Goal: Task Accomplishment & Management: Use online tool/utility

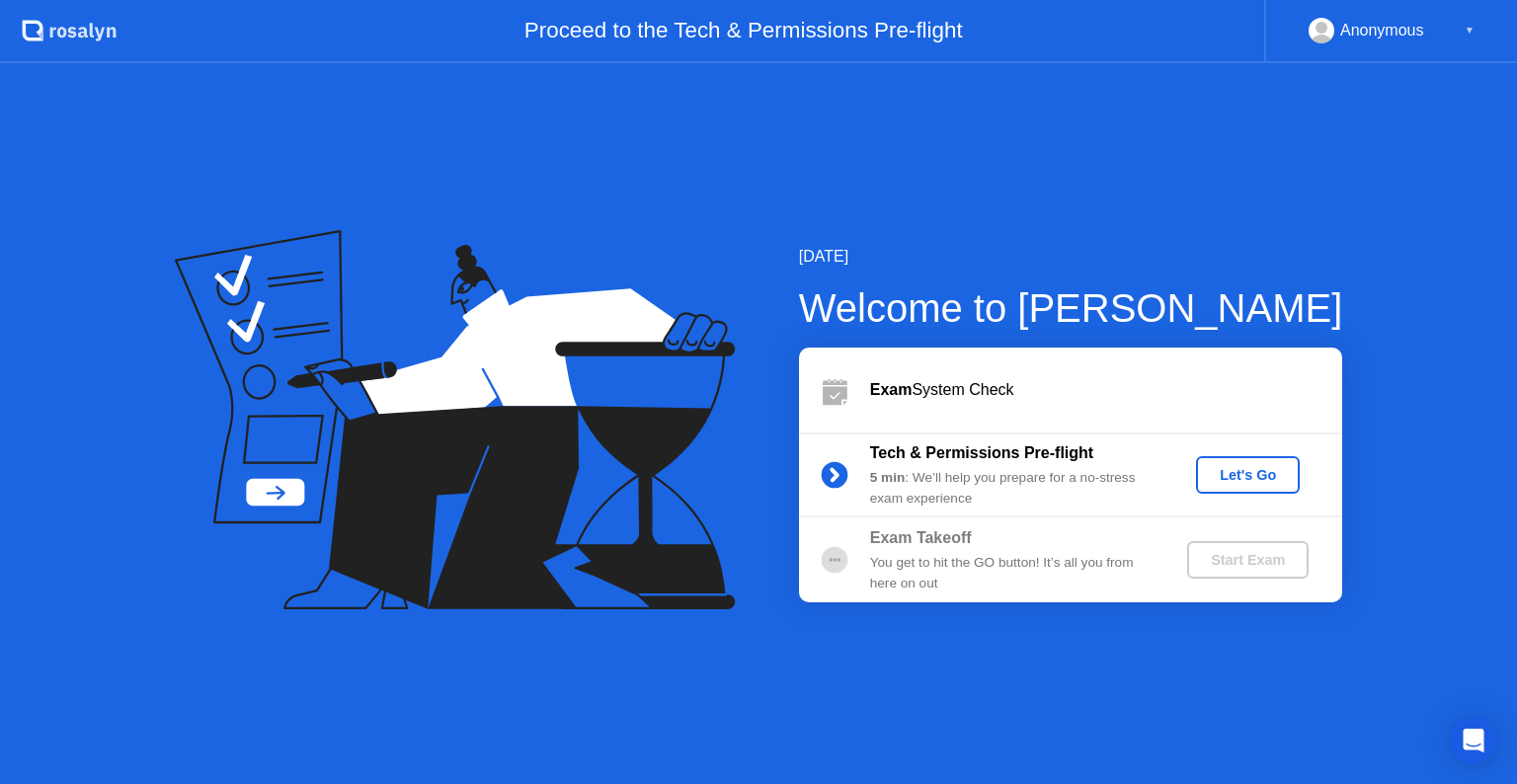
click at [1207, 467] on div "Let's Go" at bounding box center [1248, 475] width 87 height 16
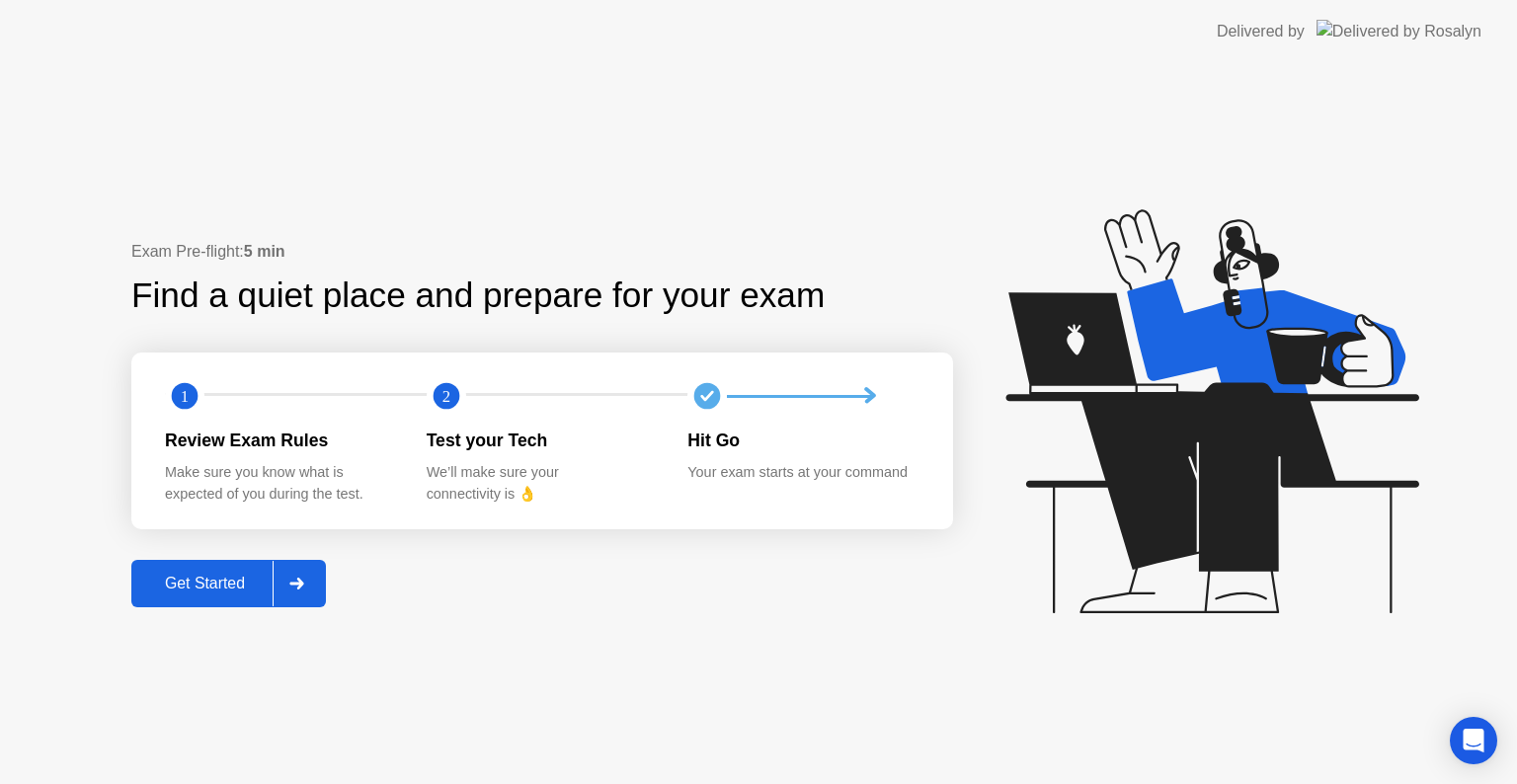
click at [200, 592] on div "Get Started" at bounding box center [205, 583] width 135 height 18
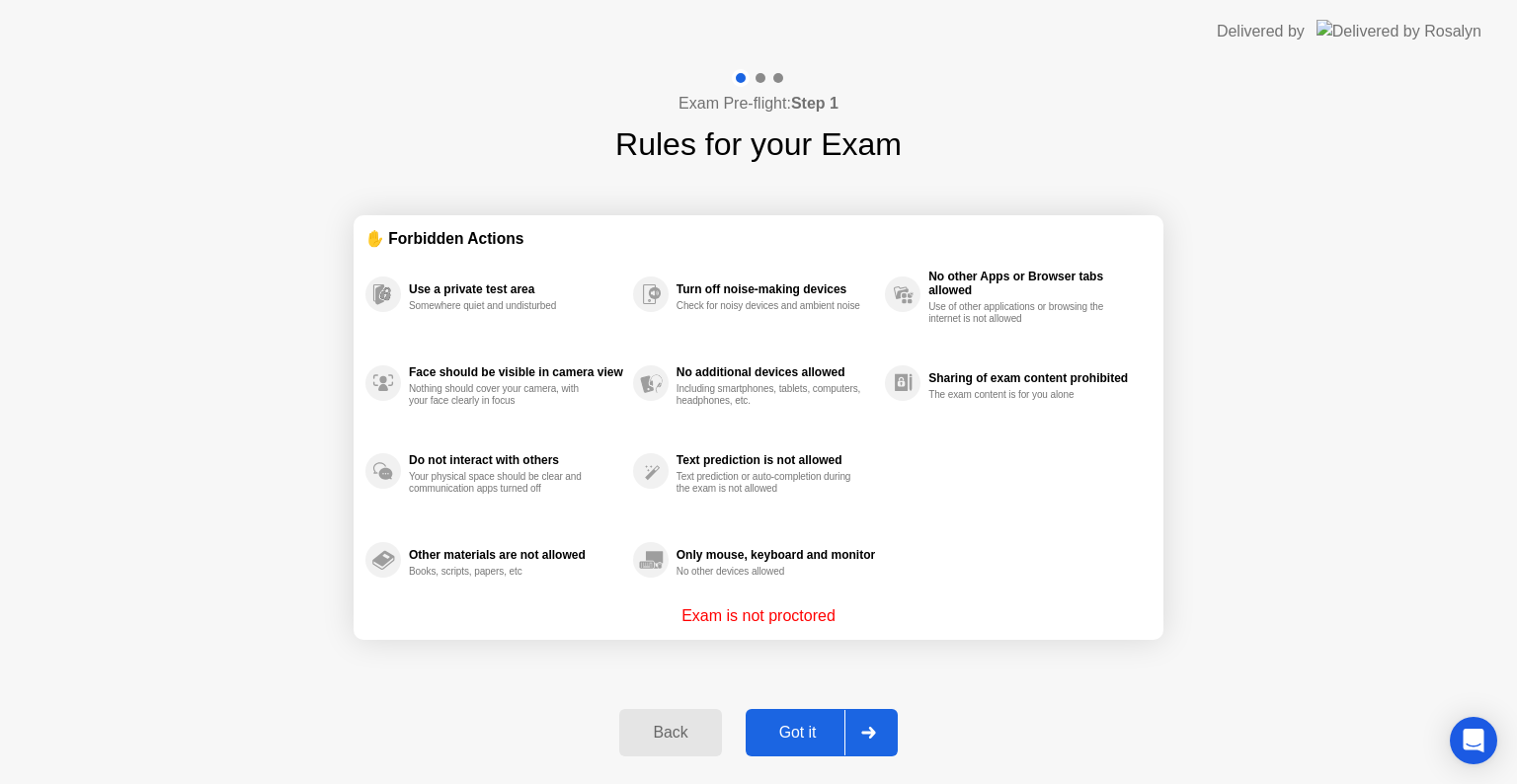
click at [819, 735] on div "Got it" at bounding box center [797, 732] width 92 height 18
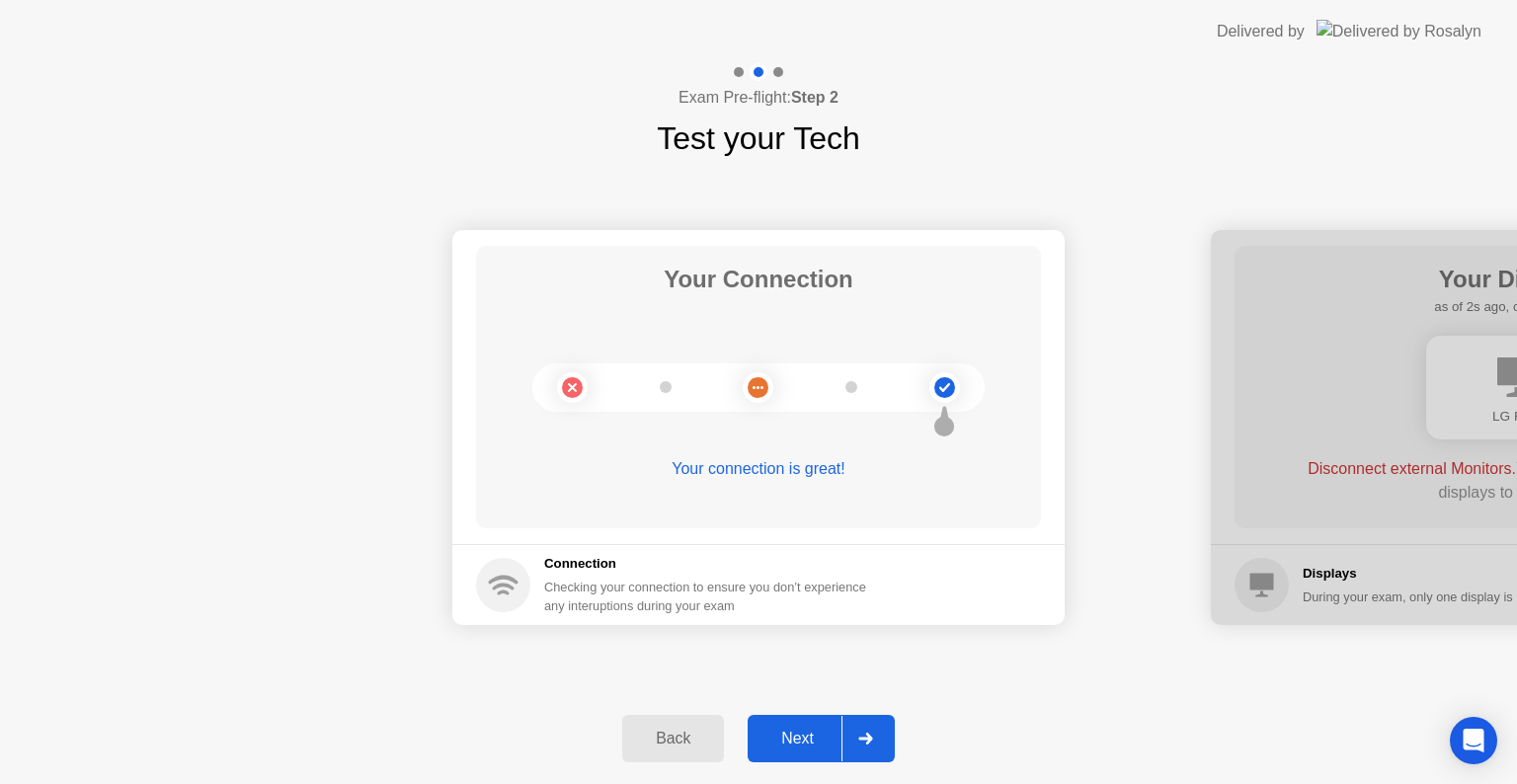
click at [816, 729] on div "Next" at bounding box center [797, 738] width 87 height 18
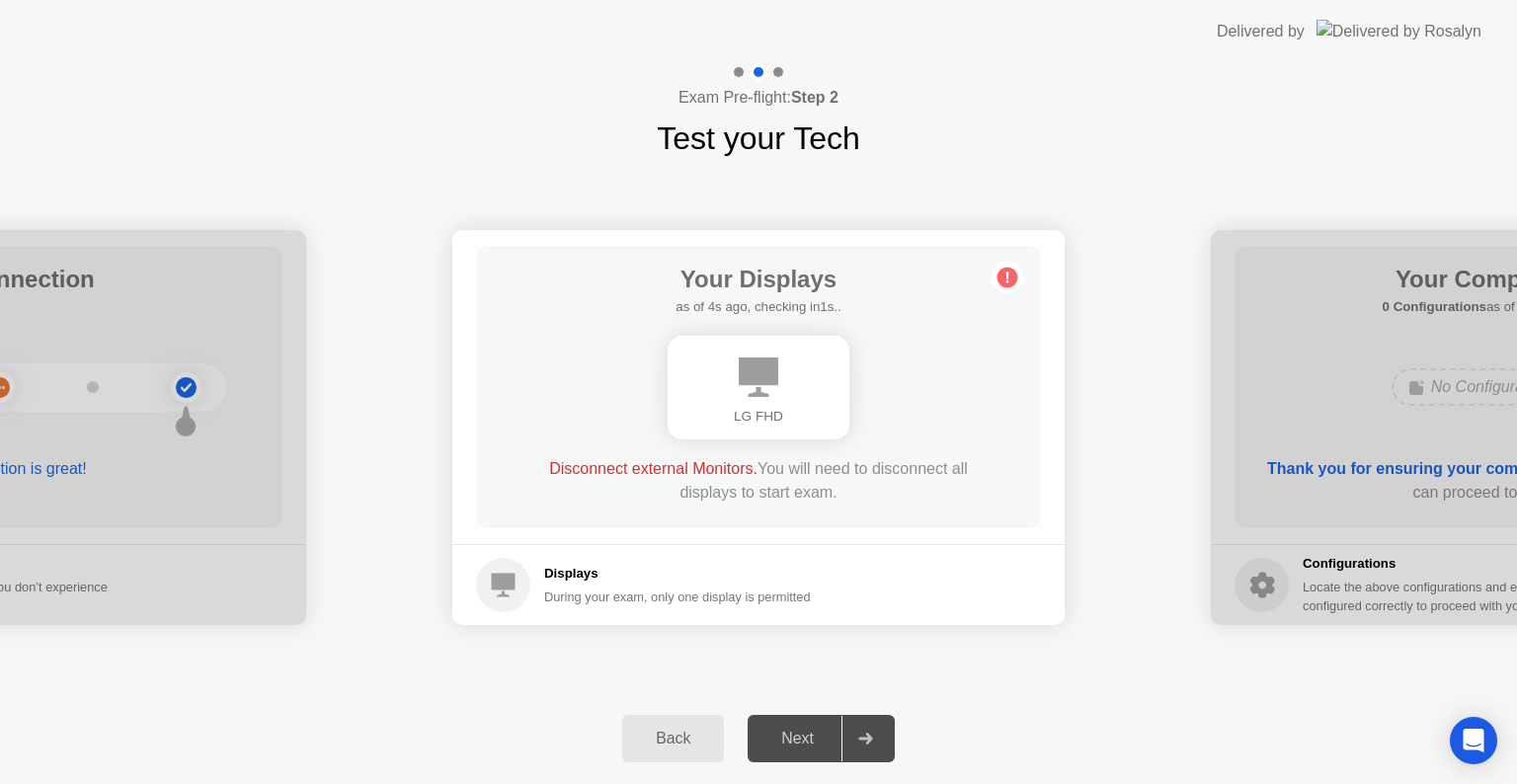
click at [1008, 272] on icon at bounding box center [1008, 277] width 3 height 11
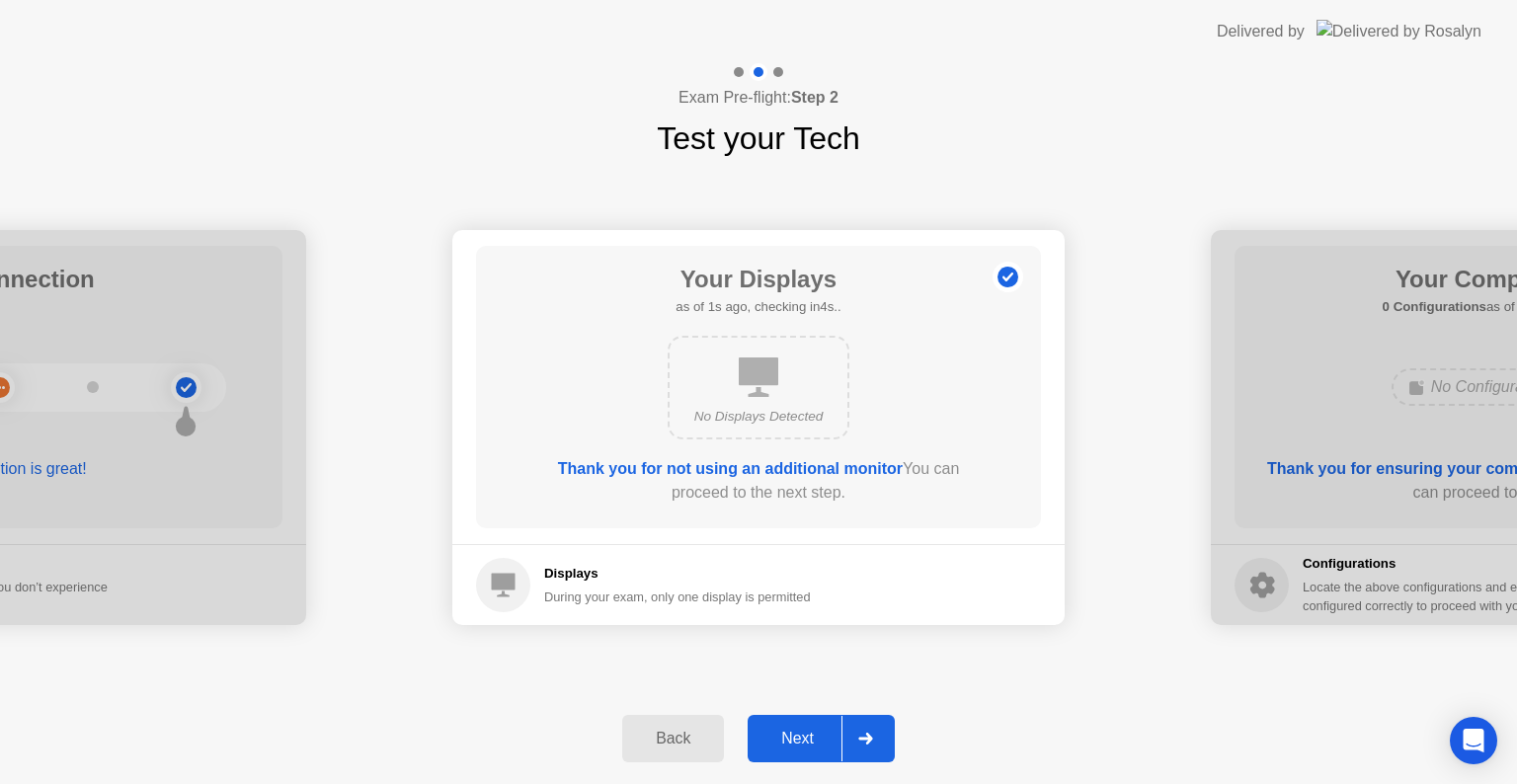
click at [812, 734] on div "Next" at bounding box center [797, 738] width 87 height 18
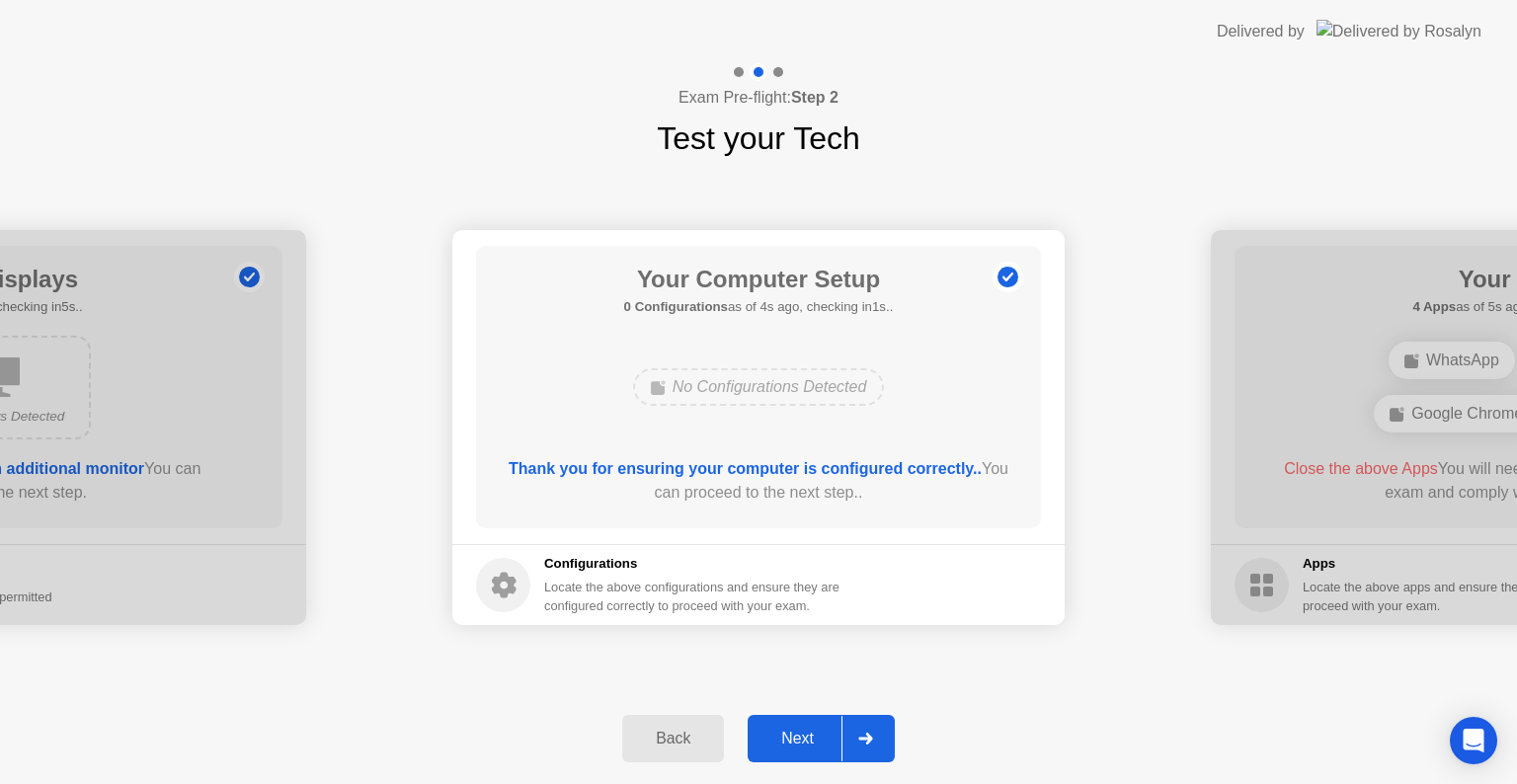
click at [812, 734] on div "Next" at bounding box center [797, 738] width 87 height 18
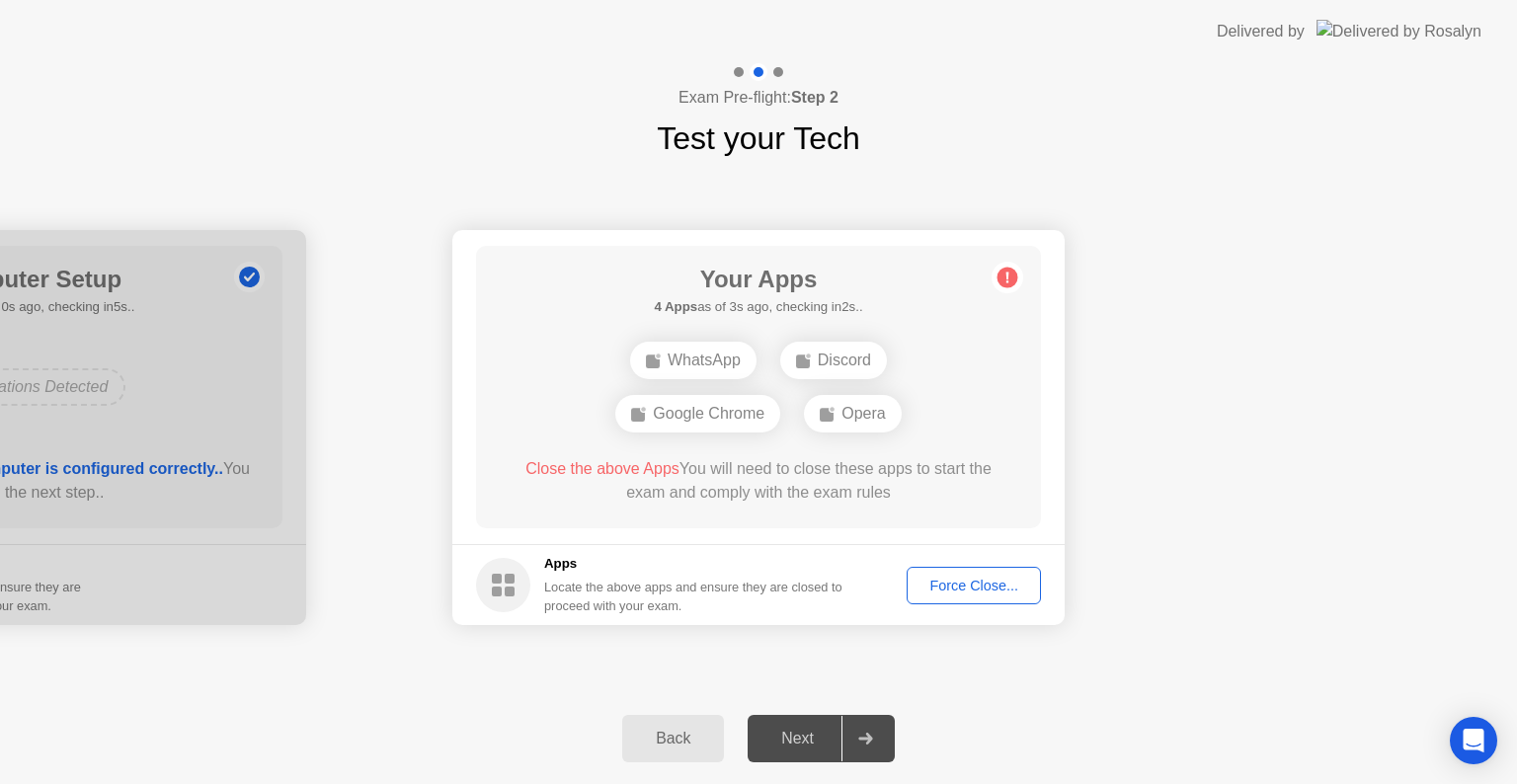
click at [968, 584] on div "Force Close..." at bounding box center [973, 585] width 120 height 16
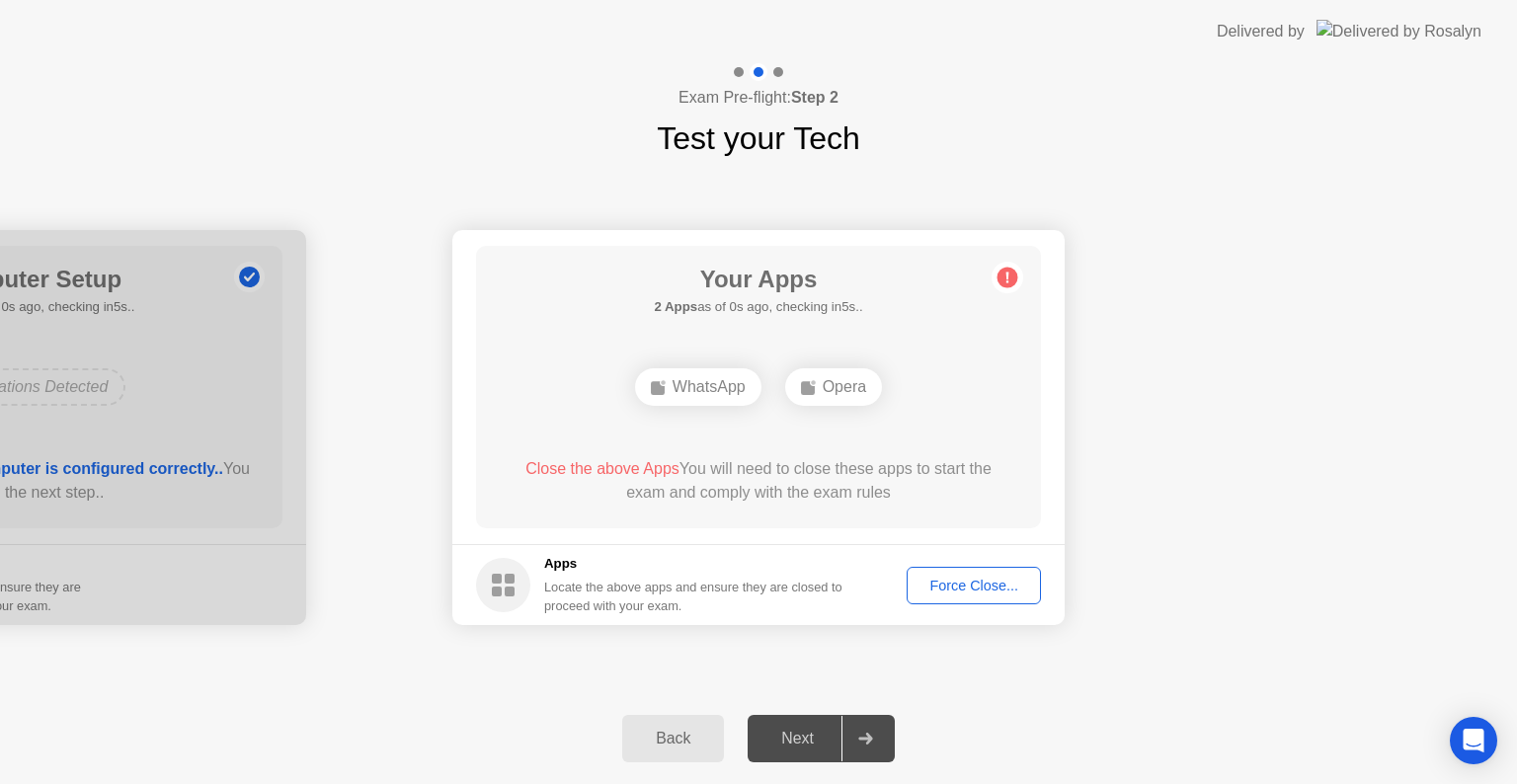
click at [980, 569] on button "Force Close..." at bounding box center [973, 585] width 134 height 38
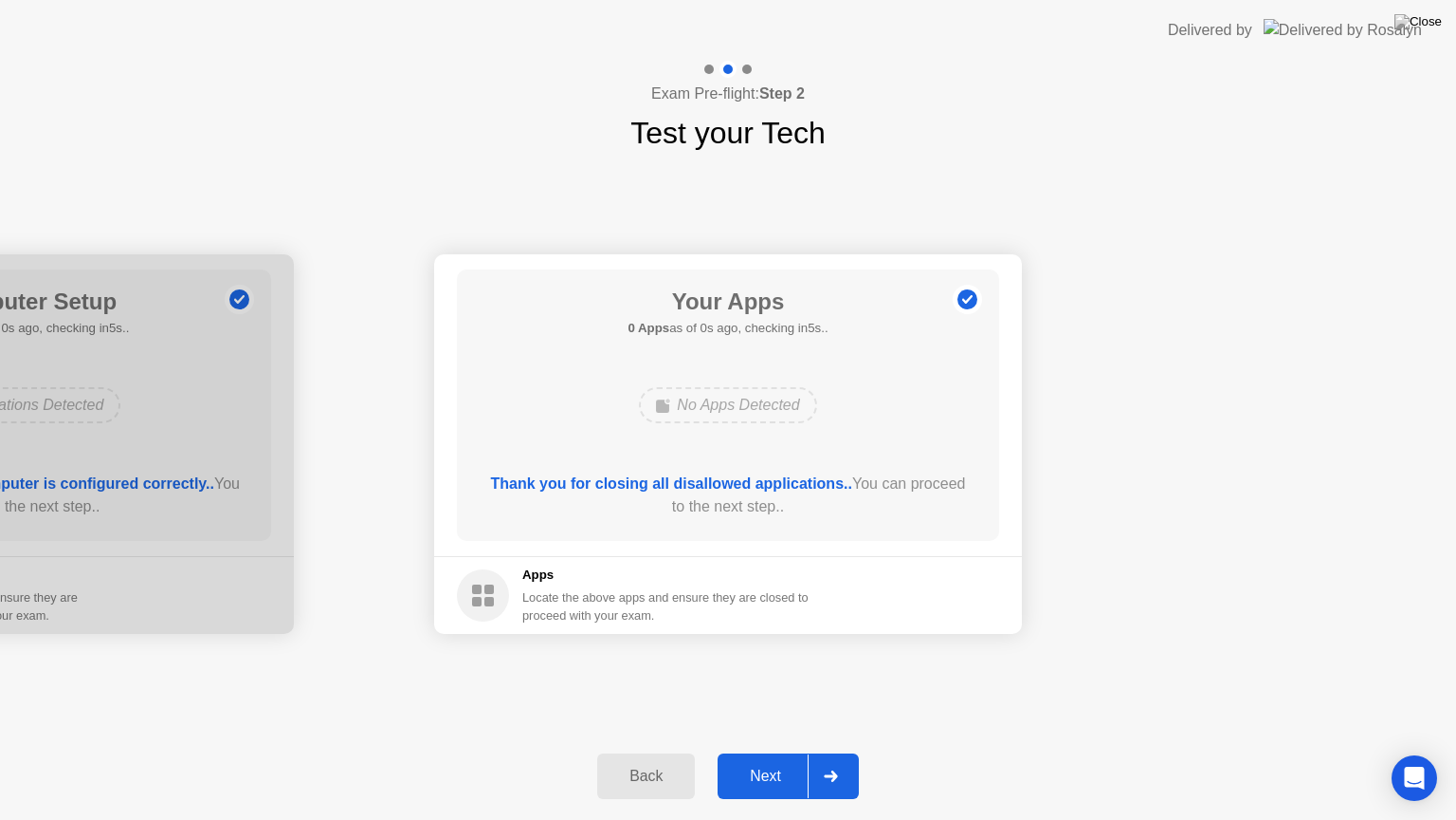
click at [797, 752] on div "Next" at bounding box center [765, 776] width 84 height 17
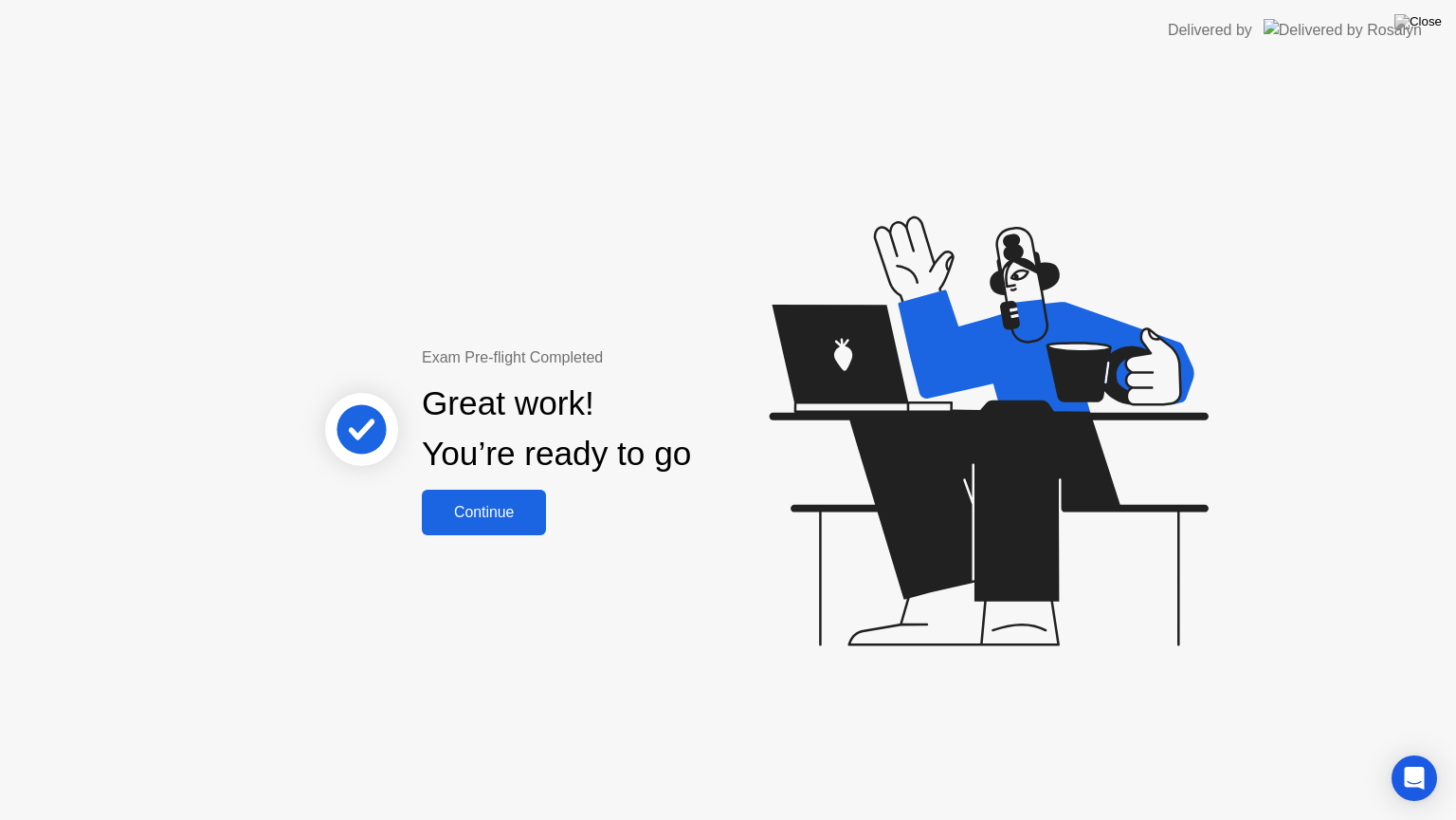
click at [1072, 622] on icon at bounding box center [984, 440] width 489 height 537
click at [455, 511] on div "Continue" at bounding box center [484, 513] width 113 height 17
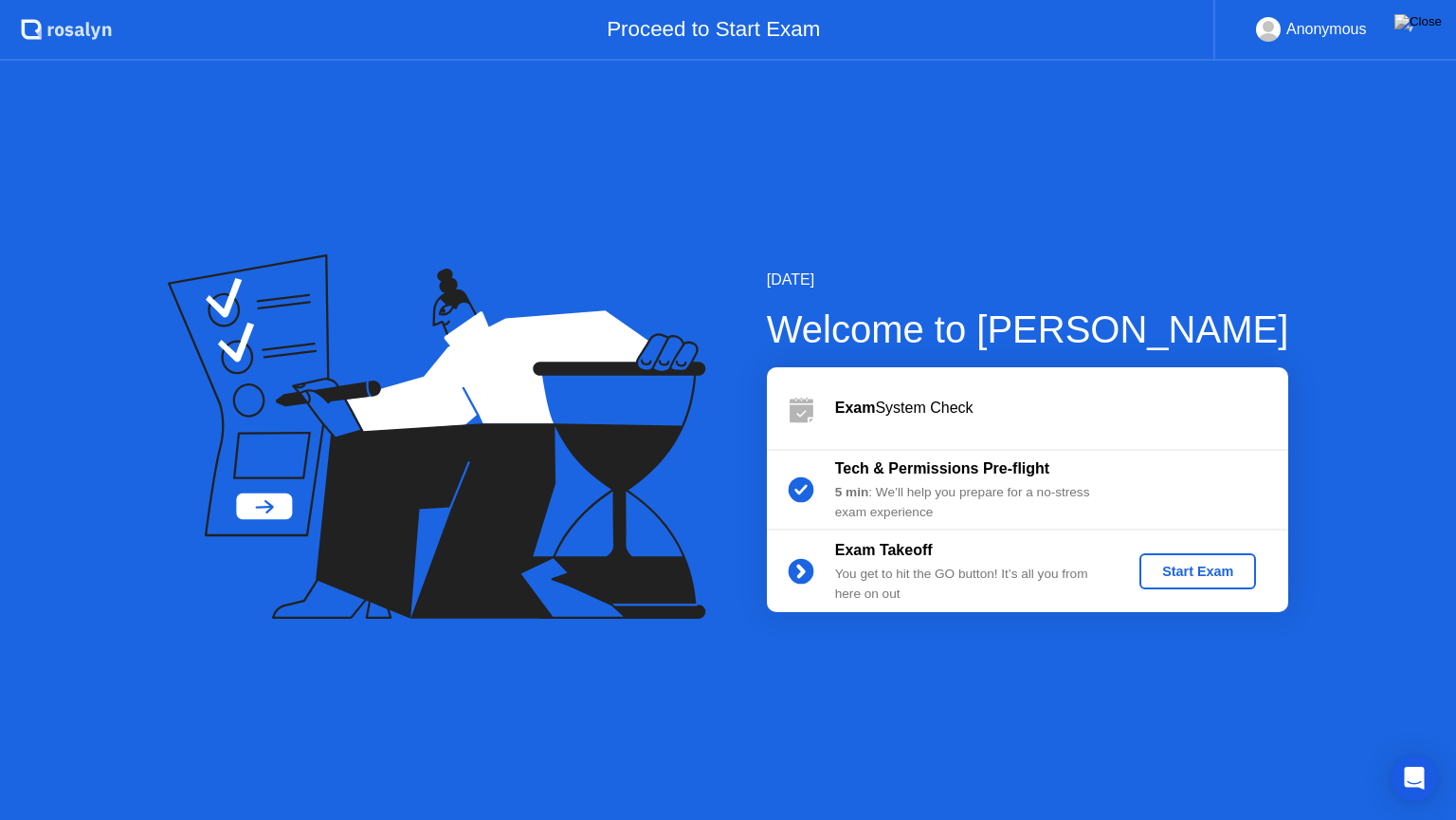
click at [1210, 572] on div "Start Exam" at bounding box center [1197, 571] width 101 height 15
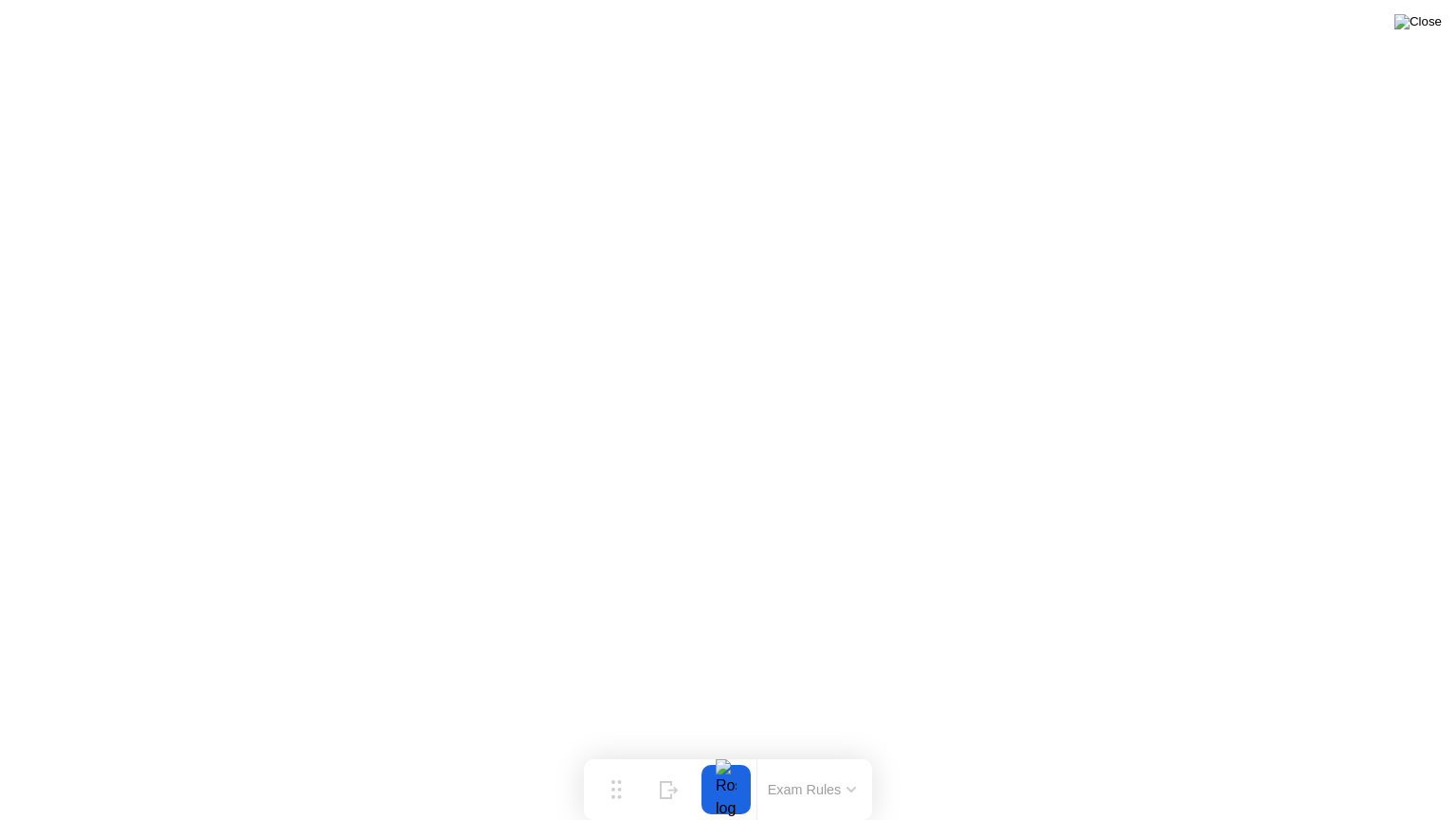
click at [1420, 26] on img at bounding box center [1419, 22] width 48 height 15
